Goal: Check status: Check status

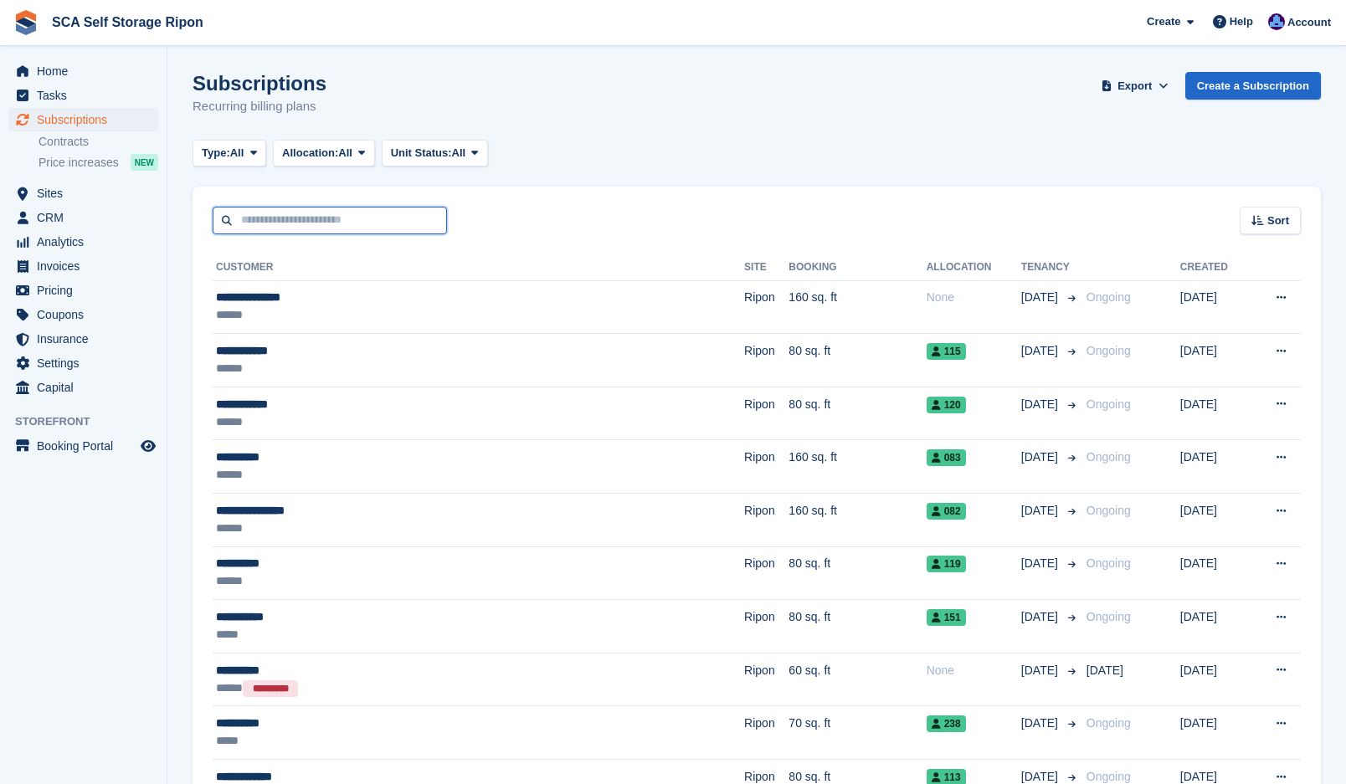
click at [341, 227] on input "text" at bounding box center [330, 221] width 234 height 28
type input "*****"
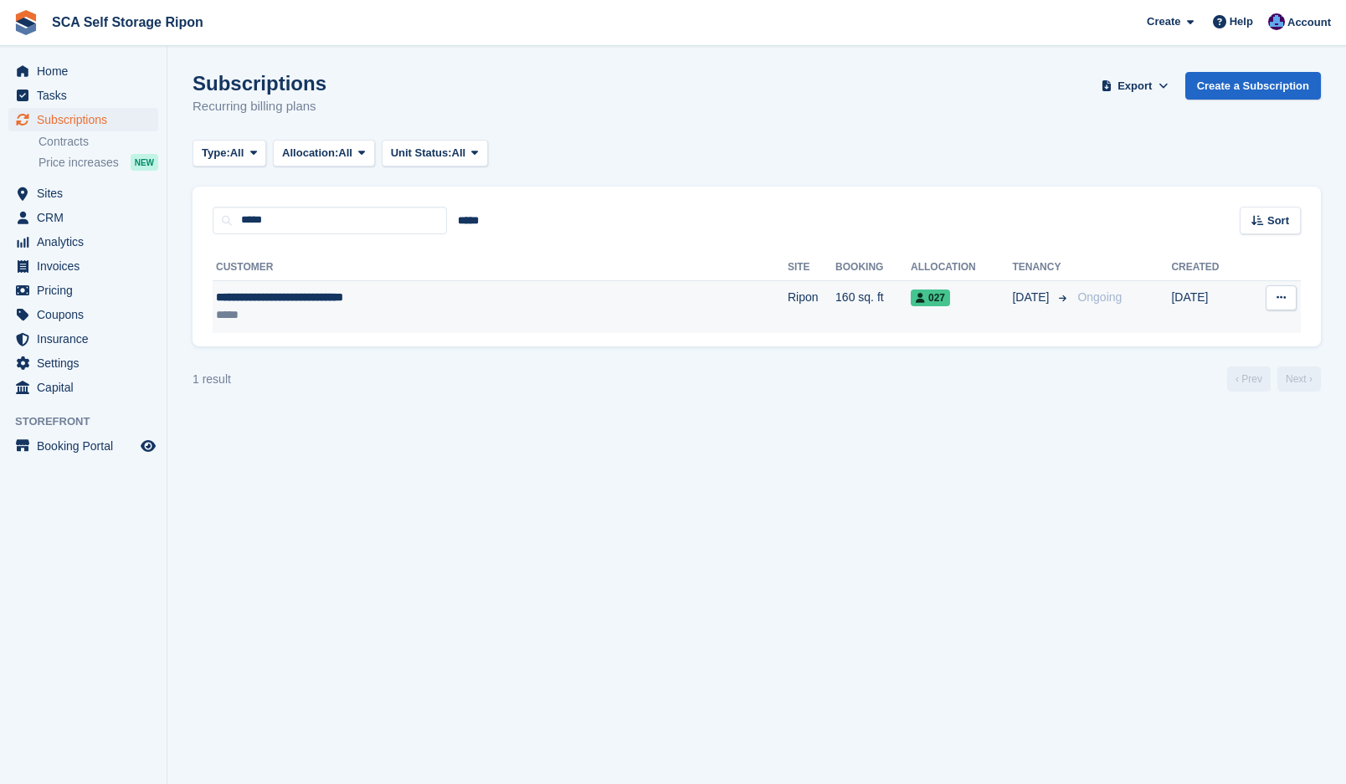
click at [369, 321] on div "*****" at bounding box center [398, 315] width 365 height 18
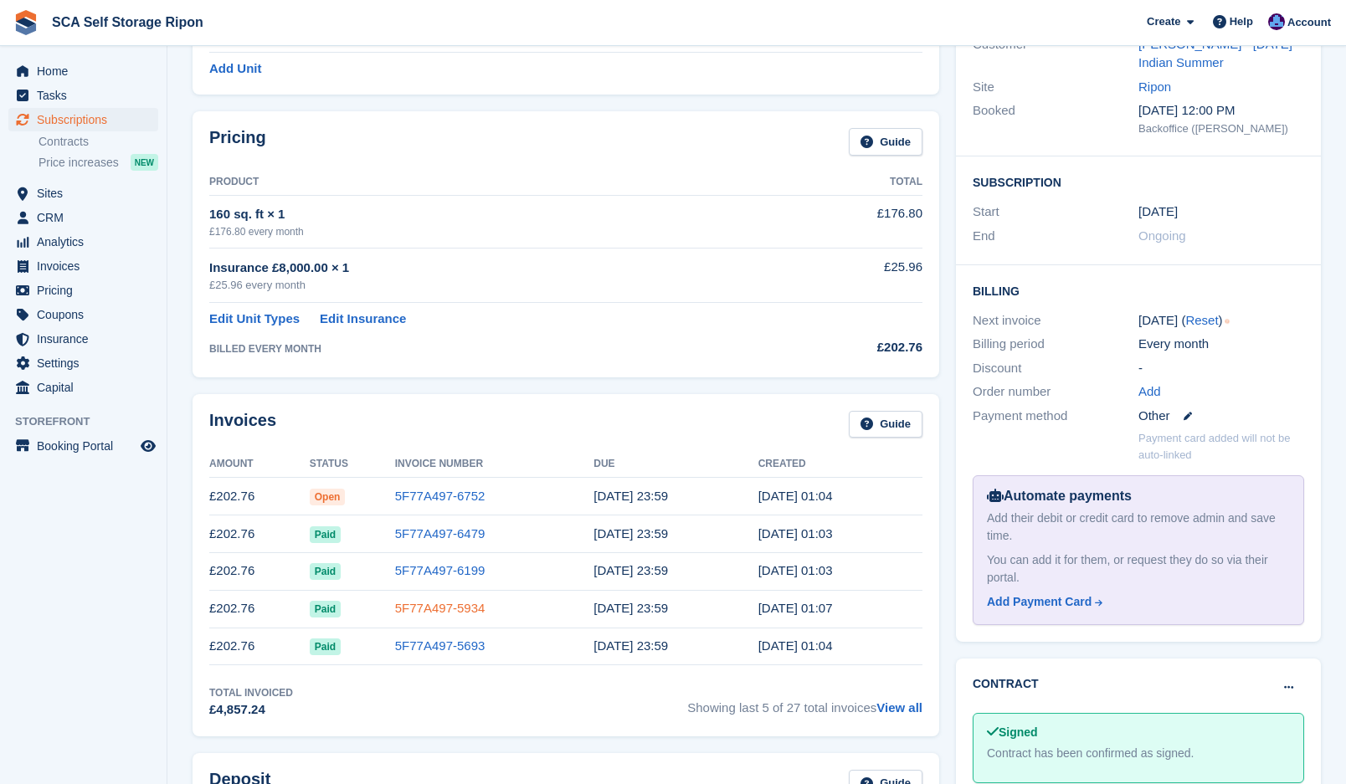
scroll to position [230, 0]
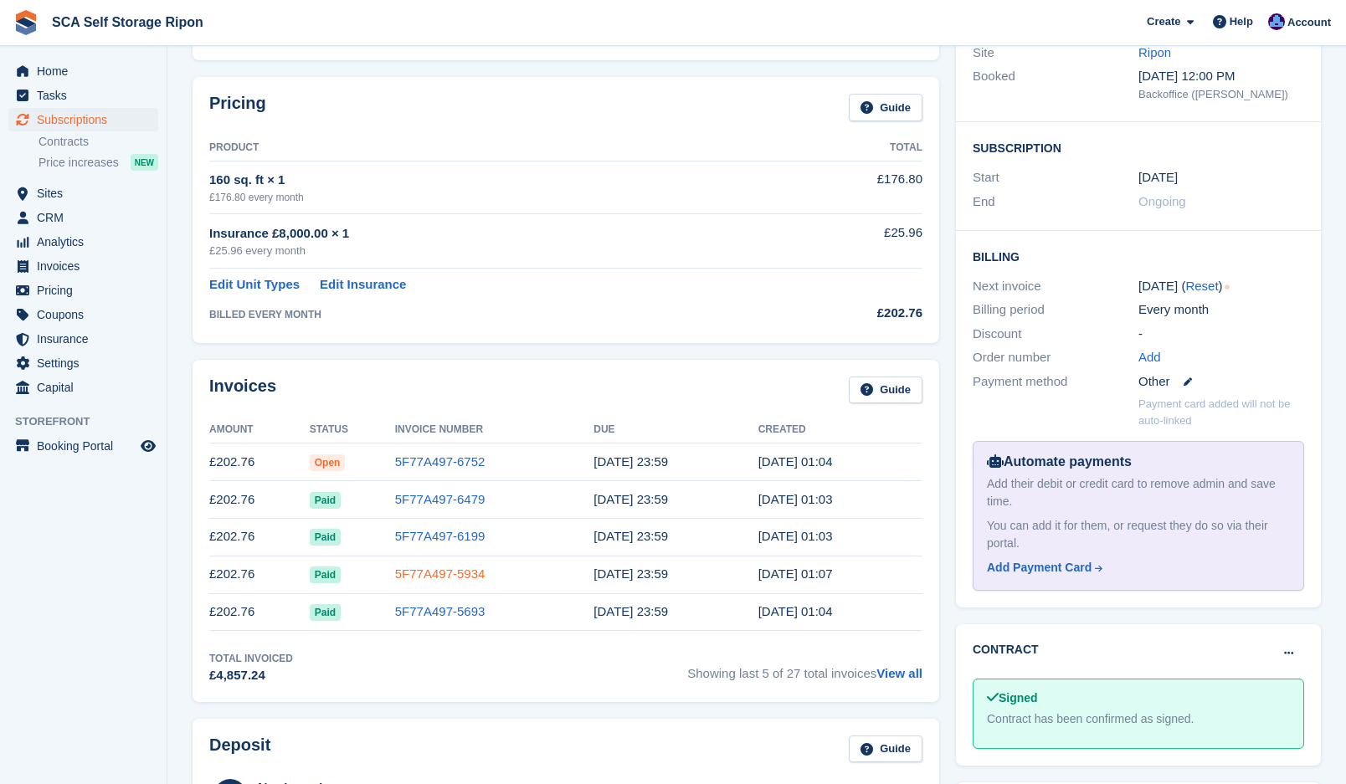
click at [448, 572] on link "5F77A497-5934" at bounding box center [440, 574] width 90 height 14
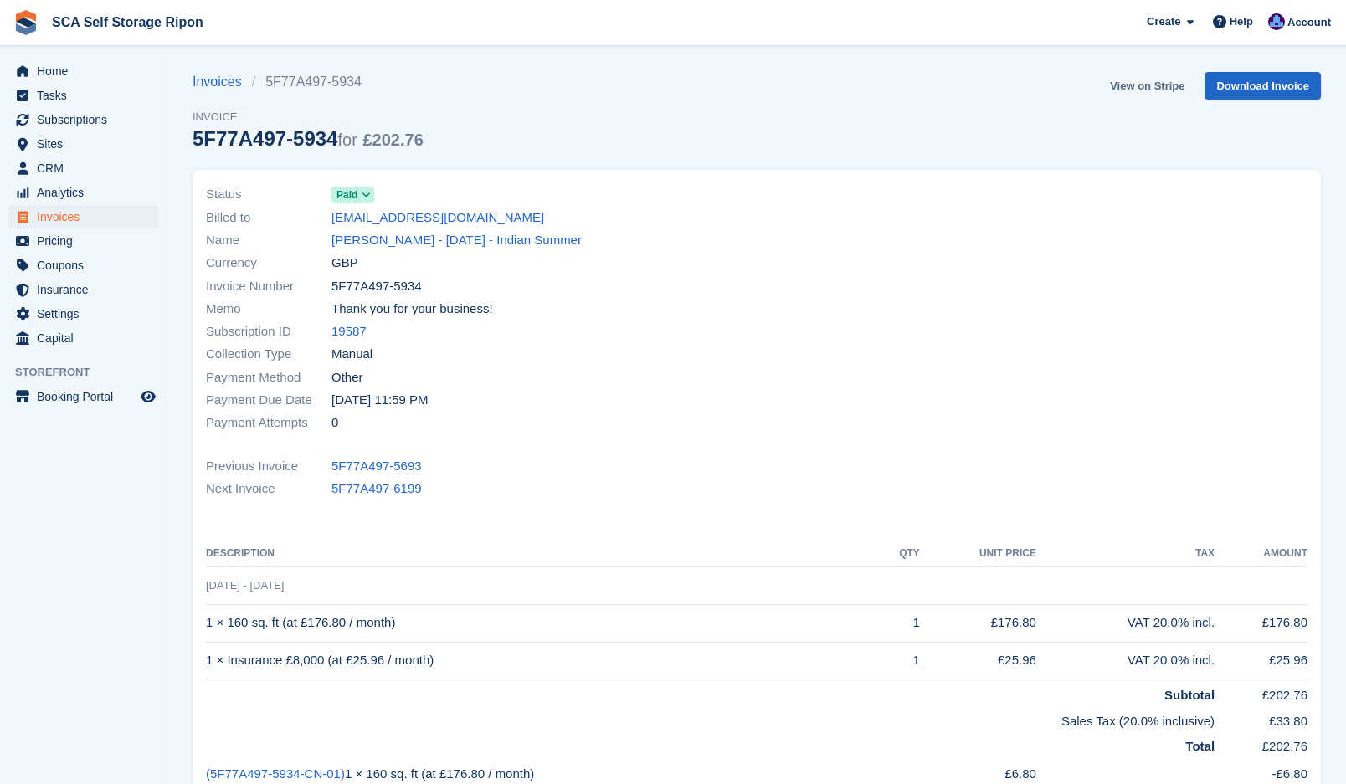
click at [1138, 93] on link "View on Stripe" at bounding box center [1147, 86] width 88 height 28
click at [1135, 85] on link "View on Stripe" at bounding box center [1147, 86] width 88 height 28
click at [376, 242] on link "[PERSON_NAME] - [DATE] - Indian Summer" at bounding box center [456, 240] width 250 height 19
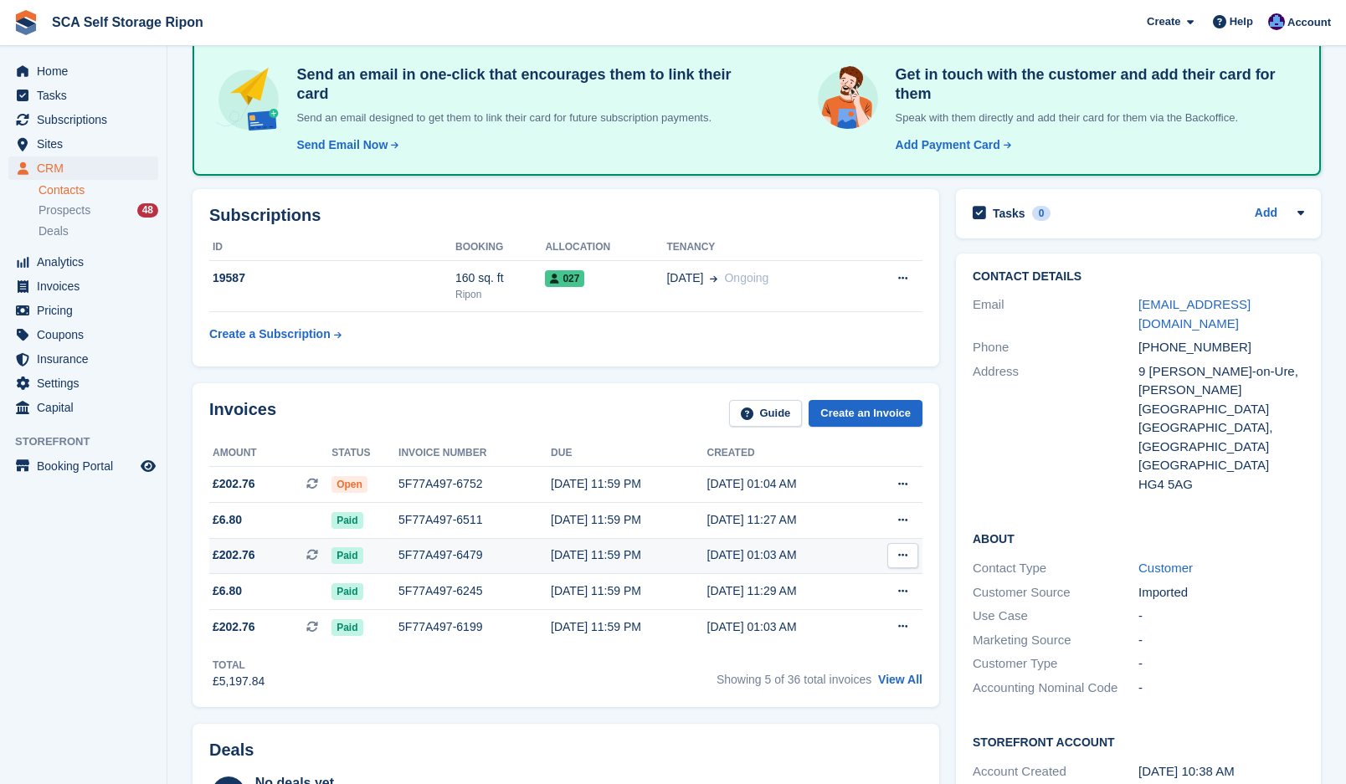
scroll to position [230, 0]
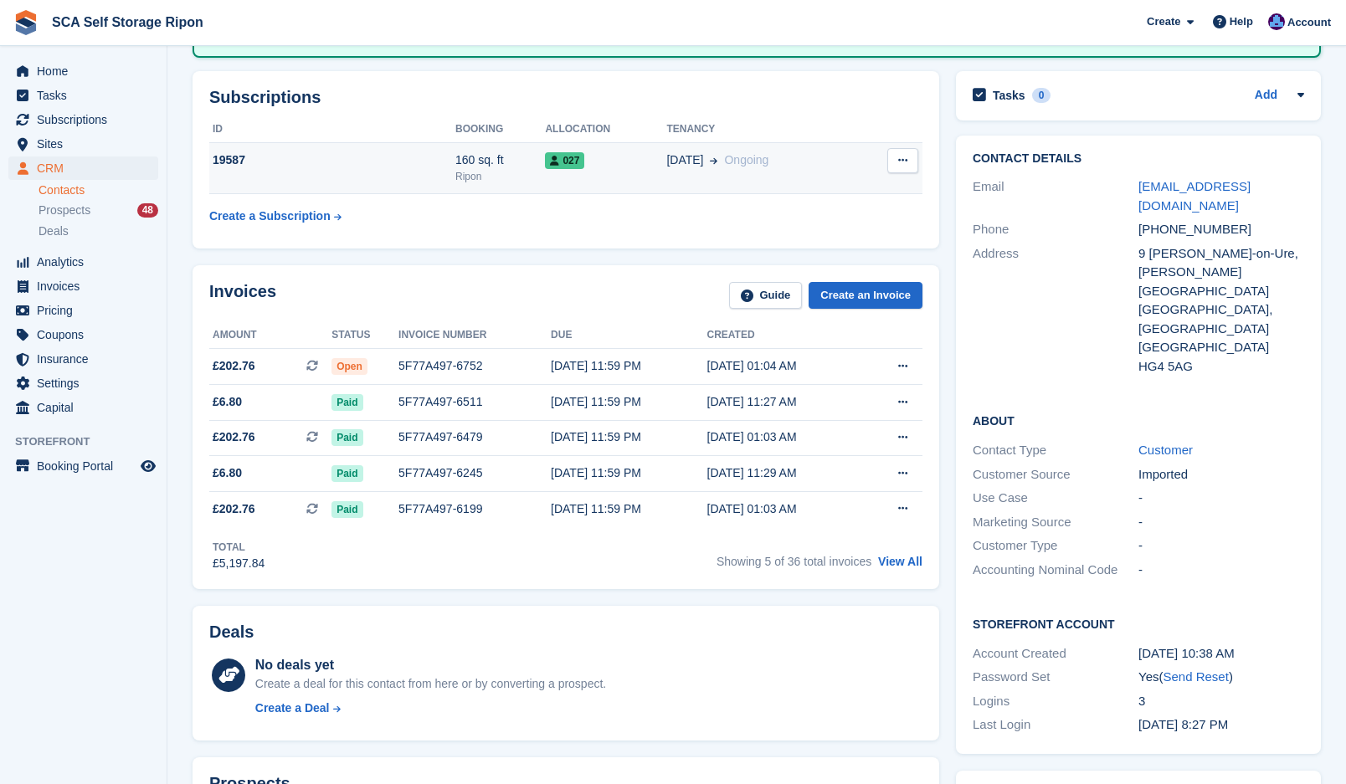
click at [614, 171] on td "027" at bounding box center [605, 168] width 121 height 51
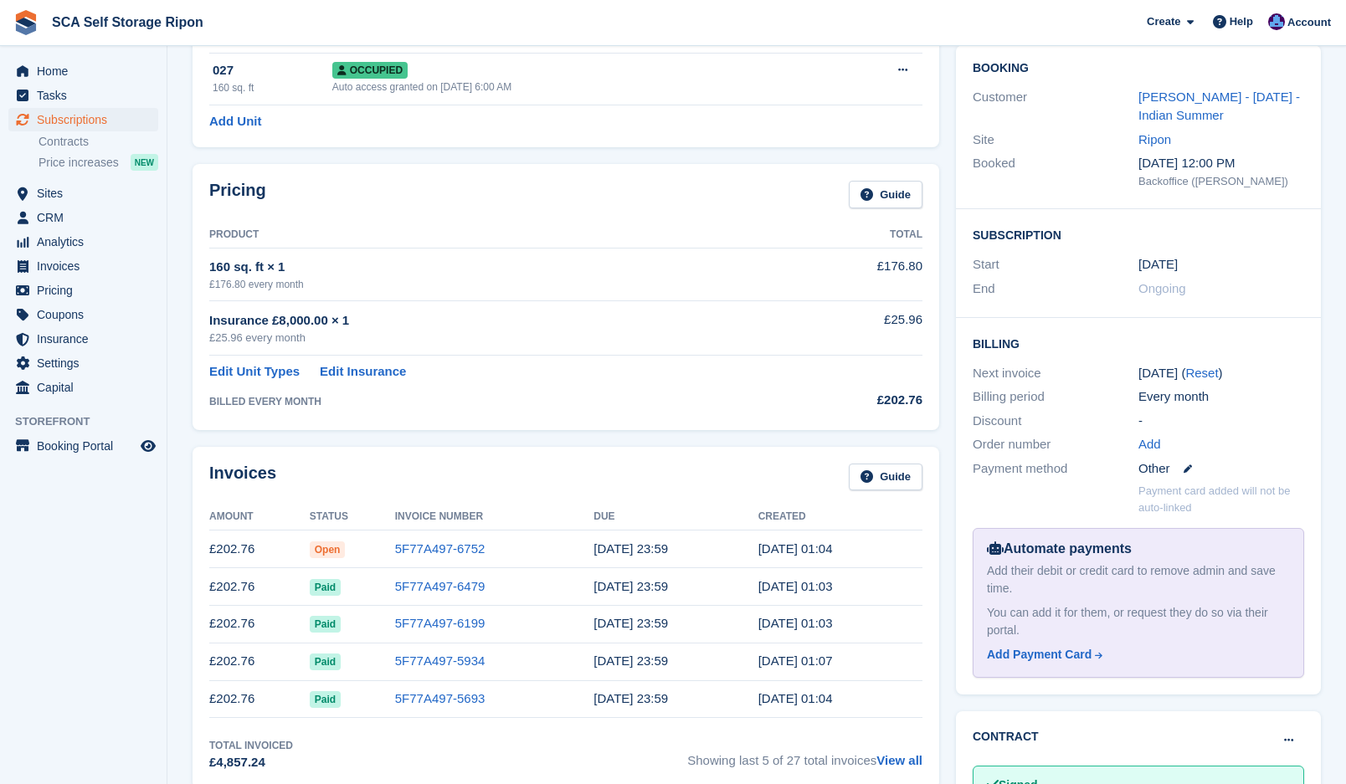
scroll to position [188, 0]
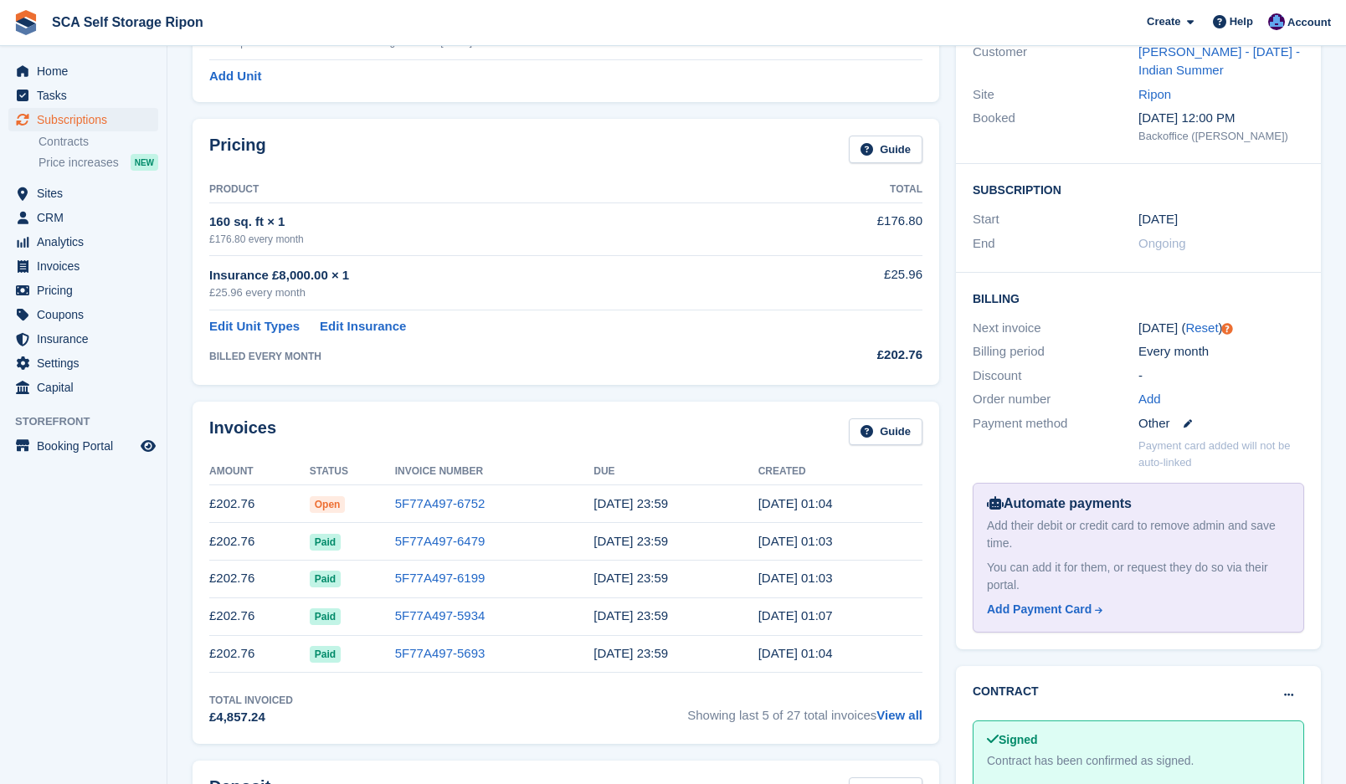
click at [593, 582] on time "[DATE] 23:59" at bounding box center [630, 578] width 74 height 14
click at [465, 572] on link "5F77A497-6199" at bounding box center [440, 578] width 90 height 14
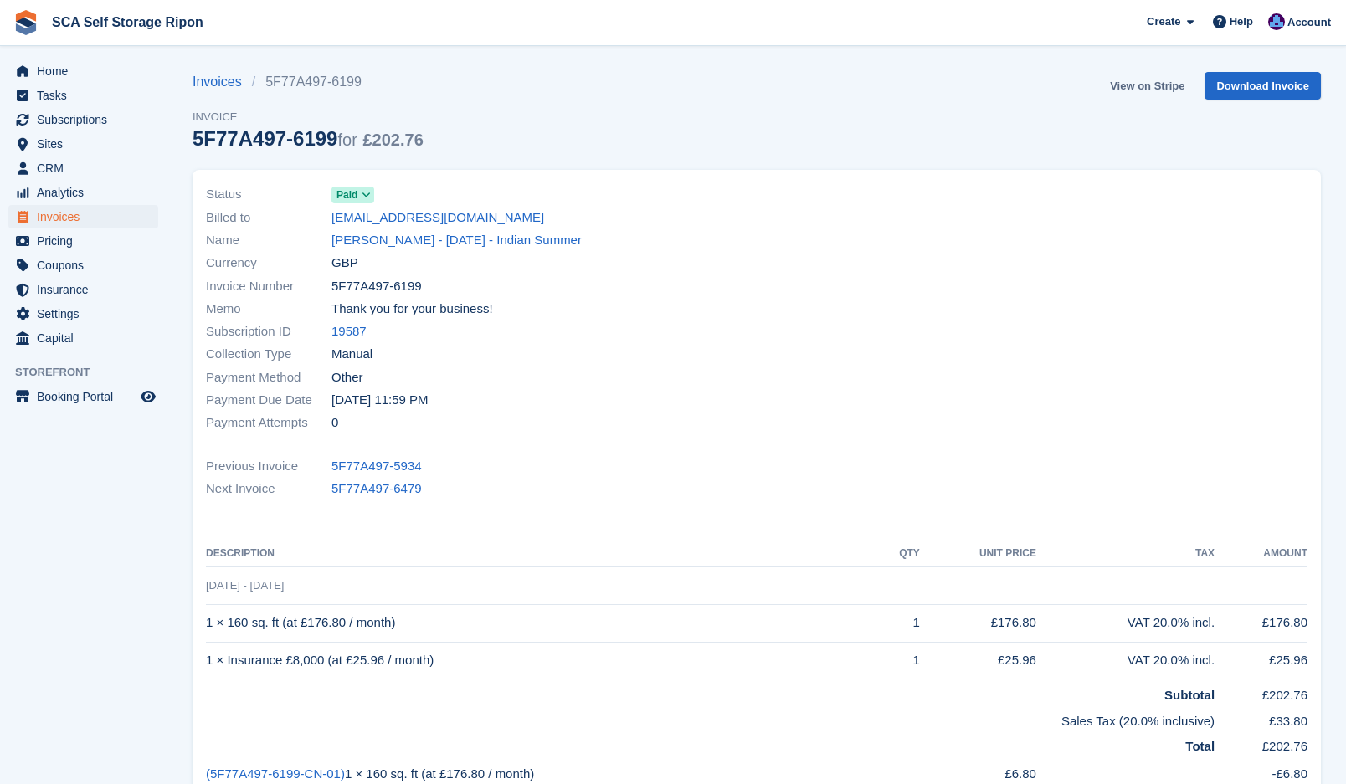
click at [1158, 89] on link "View on Stripe" at bounding box center [1147, 86] width 88 height 28
click at [362, 242] on link "[PERSON_NAME] - [DATE] - Indian Summer" at bounding box center [456, 240] width 250 height 19
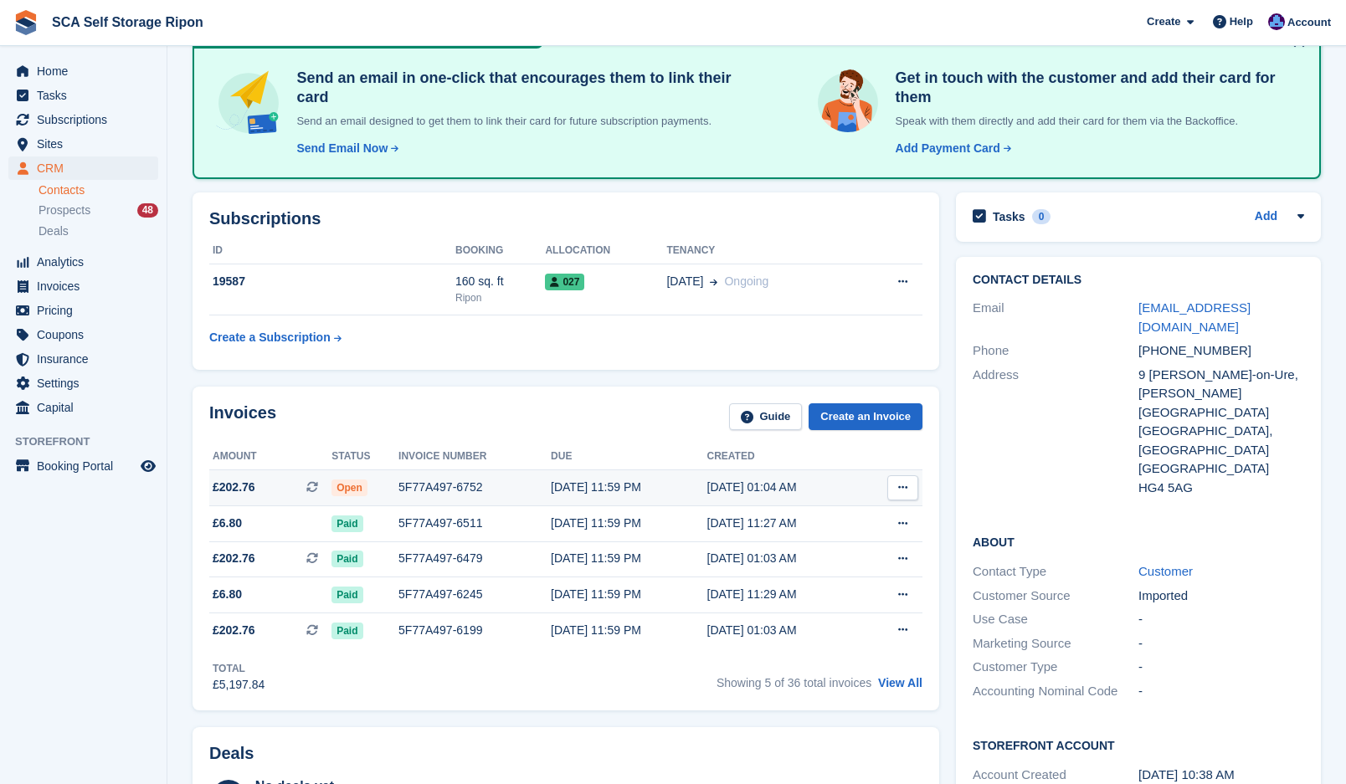
scroll to position [126, 0]
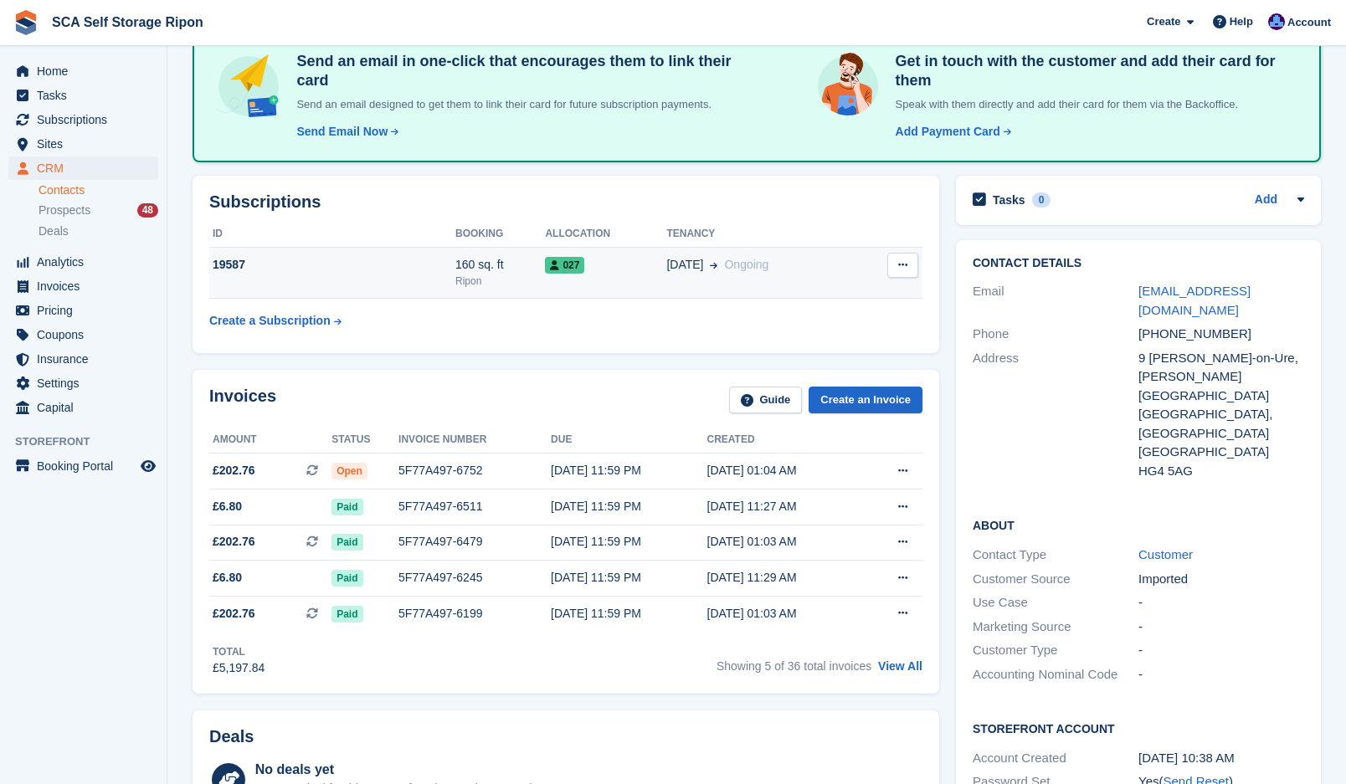
click at [686, 259] on span "[DATE]" at bounding box center [684, 265] width 37 height 18
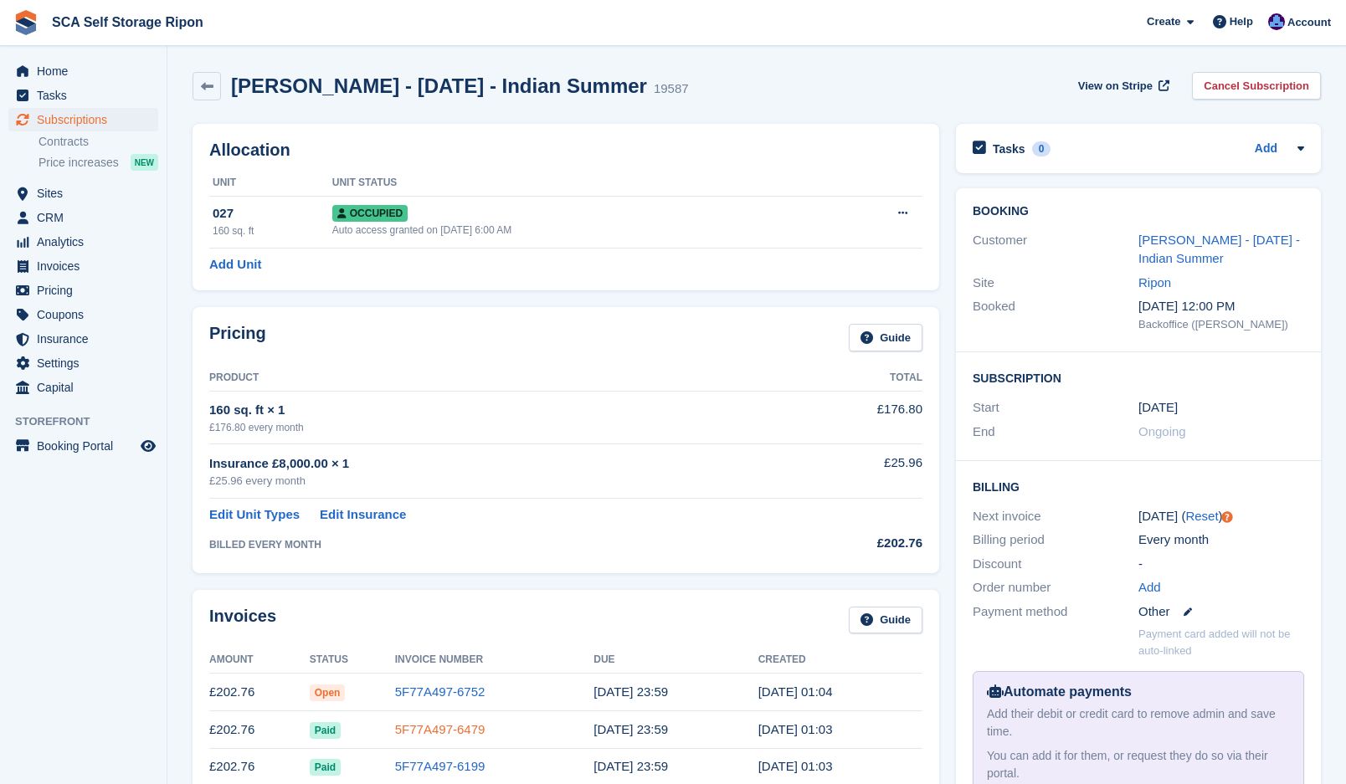
click at [451, 724] on link "5F77A497-6479" at bounding box center [440, 729] width 90 height 14
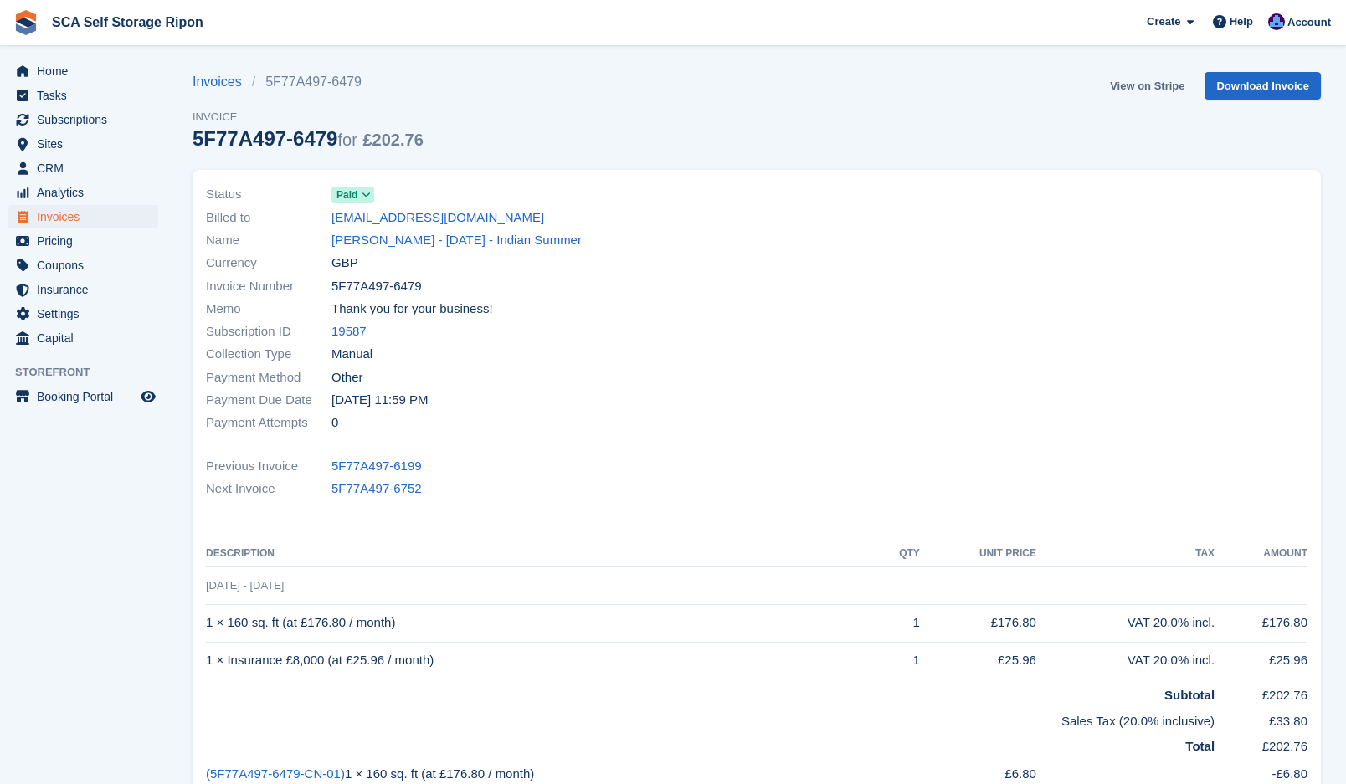
click at [1121, 93] on link "View on Stripe" at bounding box center [1147, 86] width 88 height 28
